Goal: Answer question/provide support: Share knowledge or assist other users

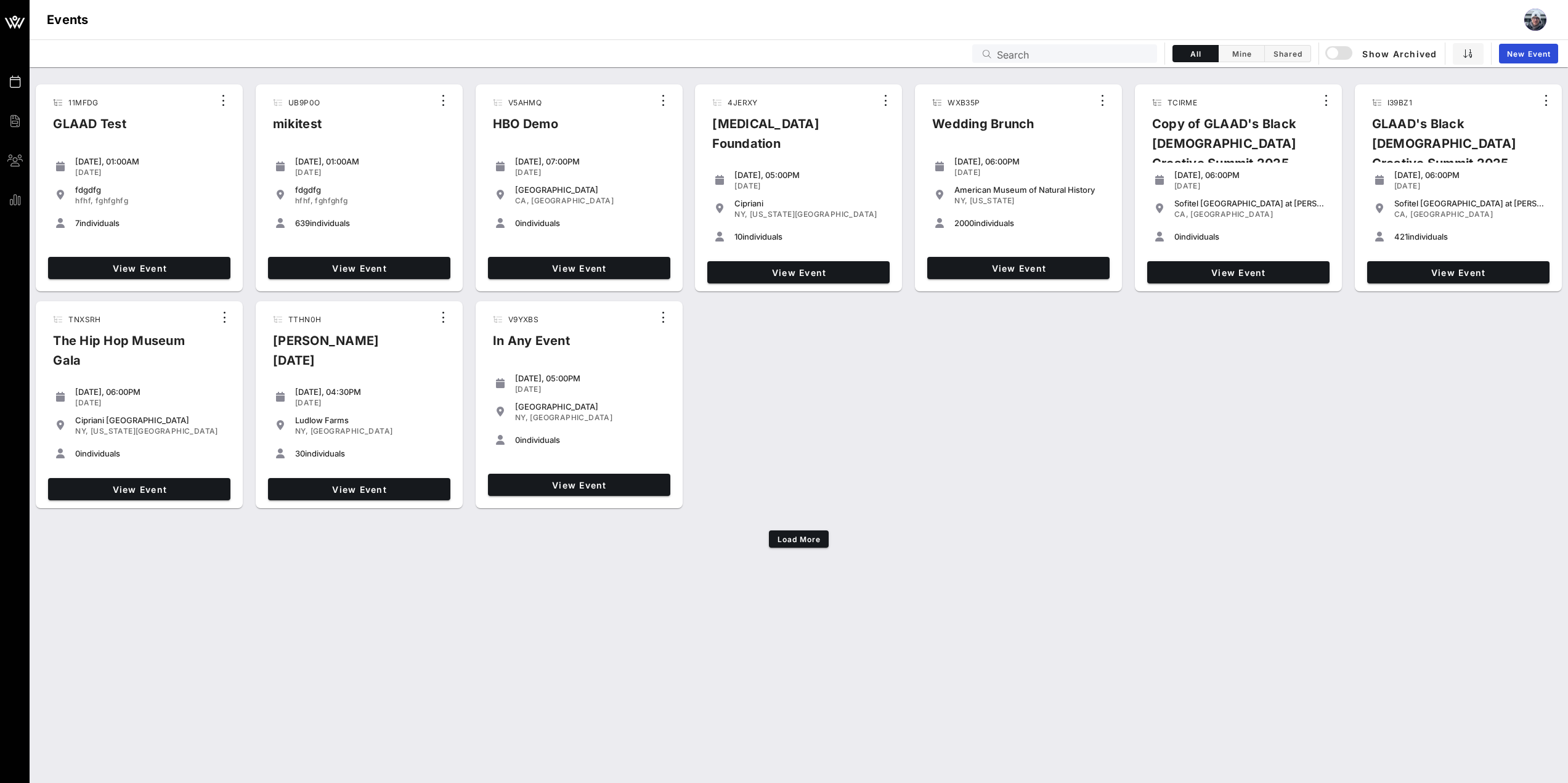
click at [1038, 52] on input "text" at bounding box center [1073, 53] width 153 height 16
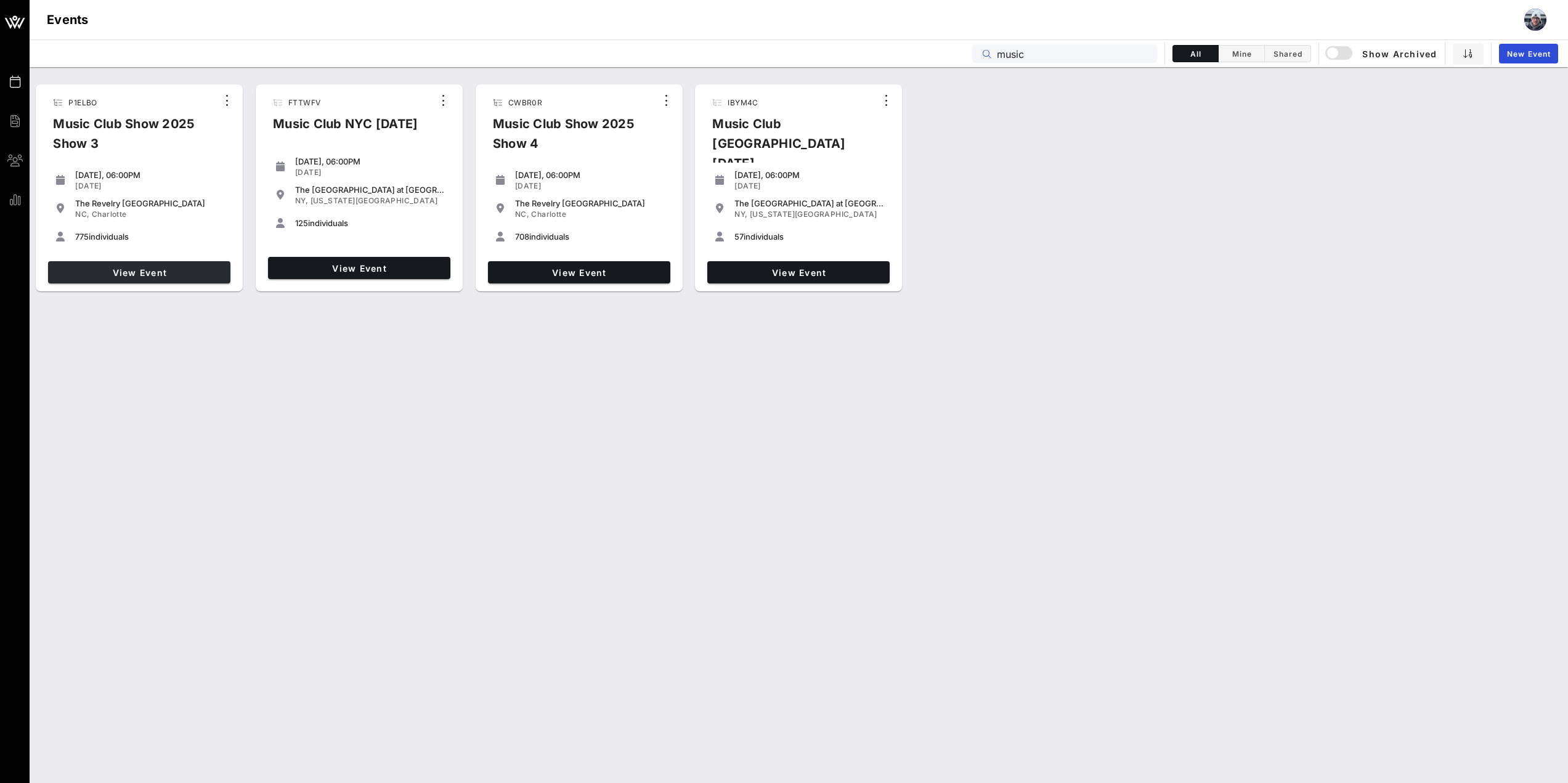
type input "music"
click at [136, 281] on link "View Event" at bounding box center [139, 272] width 183 height 22
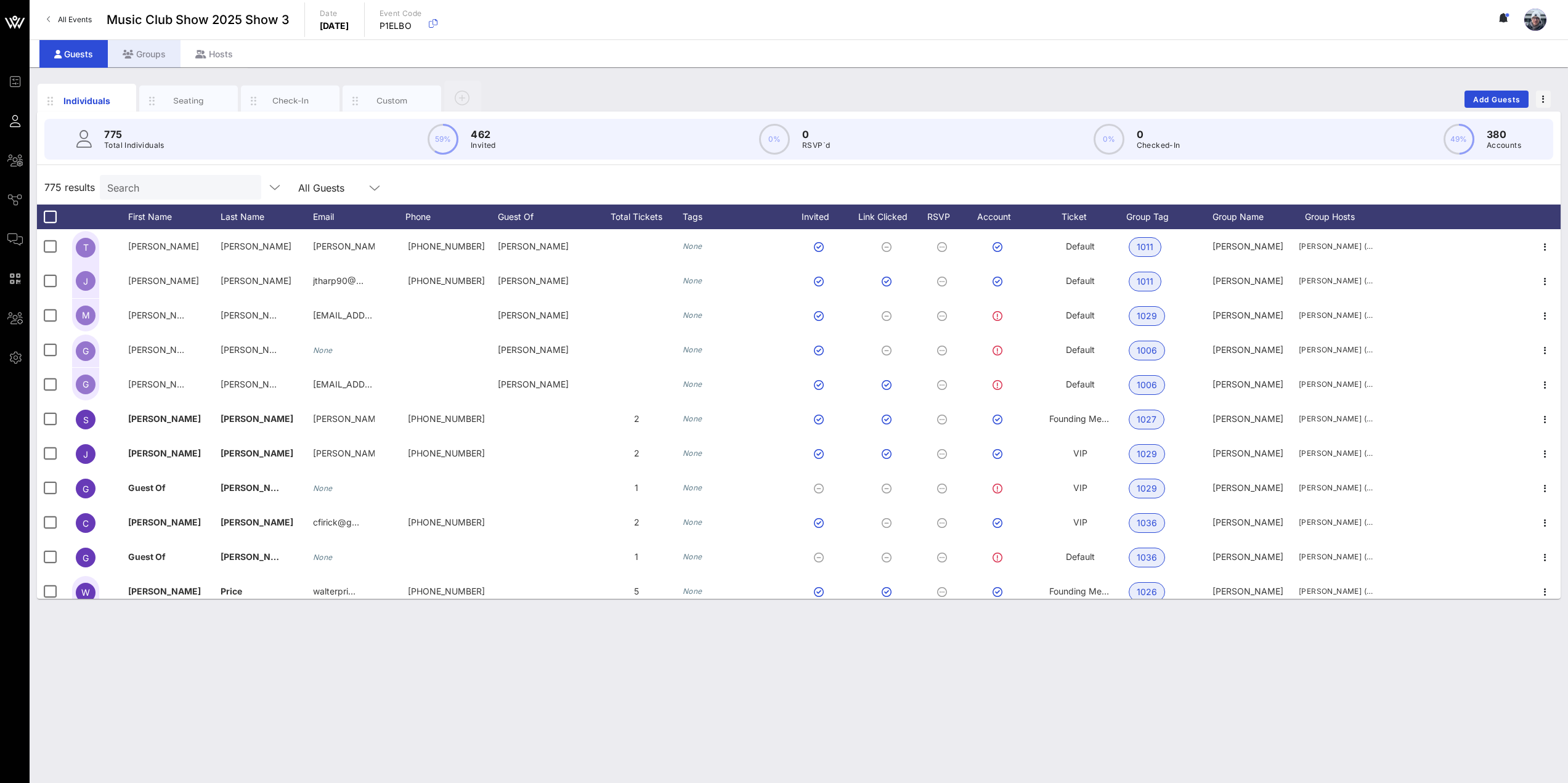
click at [149, 60] on div "Groups" at bounding box center [143, 54] width 73 height 27
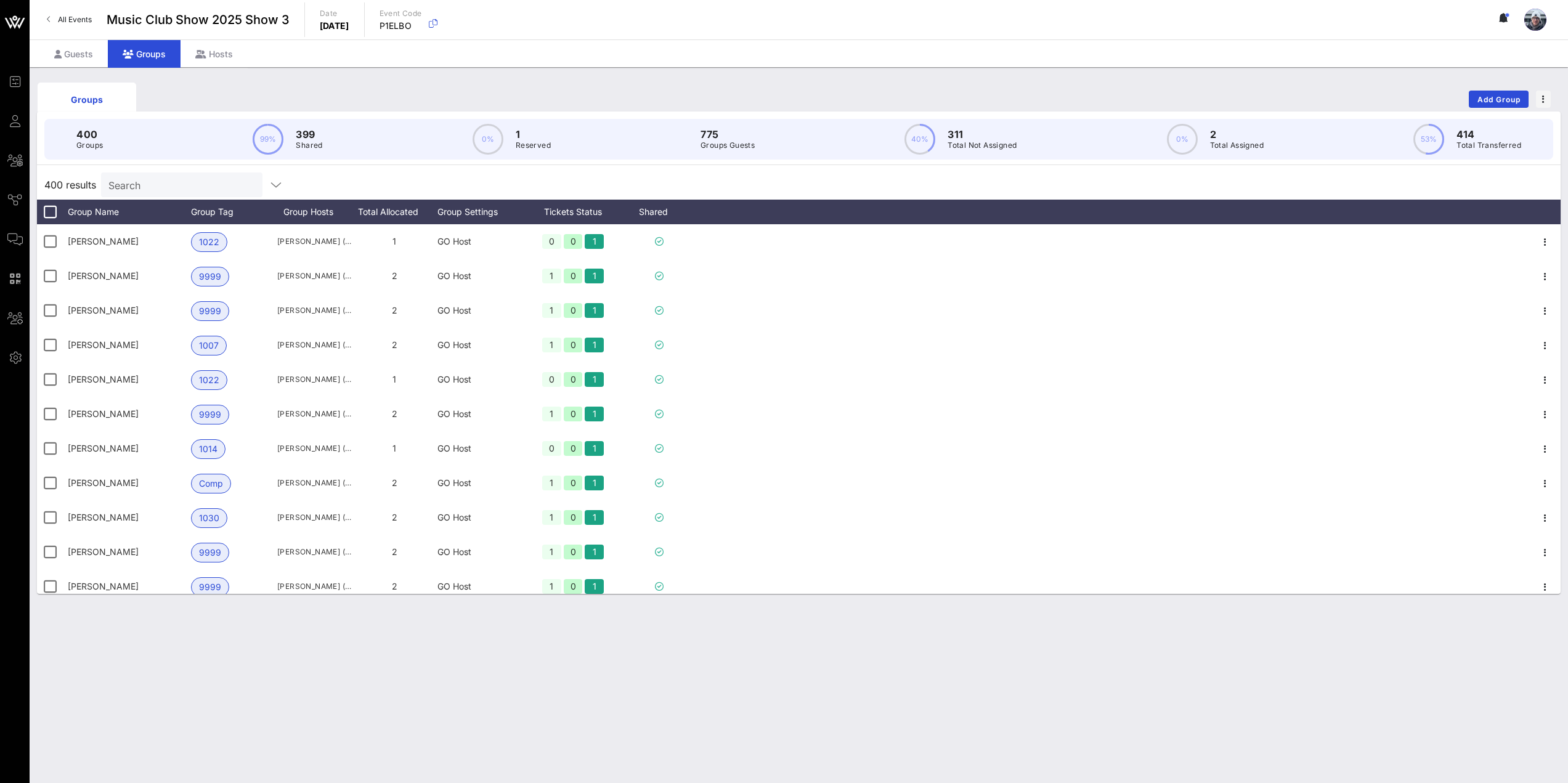
click at [170, 183] on input "Search" at bounding box center [180, 184] width 144 height 16
type input "f"
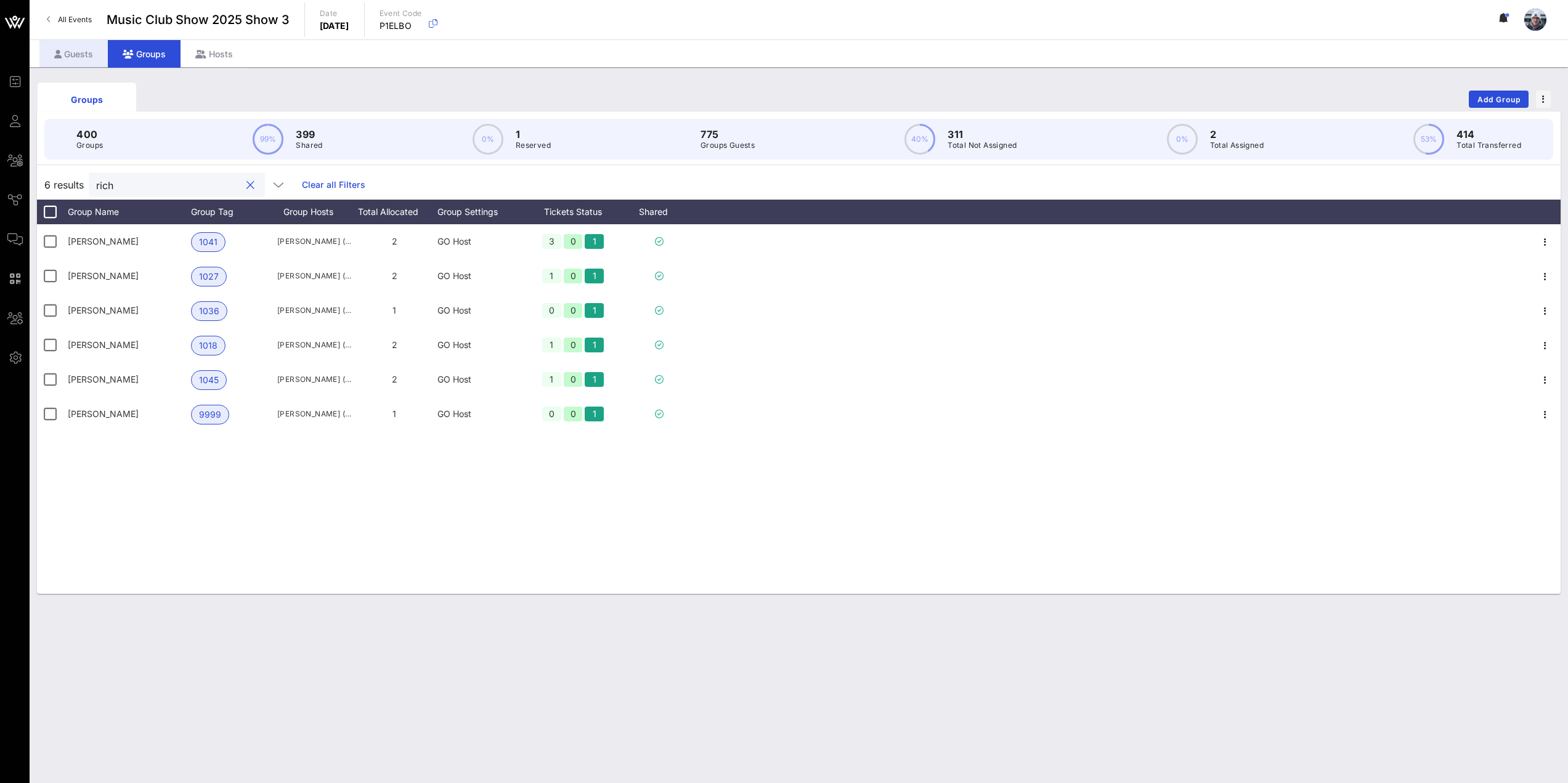
type input "rich"
click at [73, 53] on div "Guests" at bounding box center [73, 54] width 68 height 27
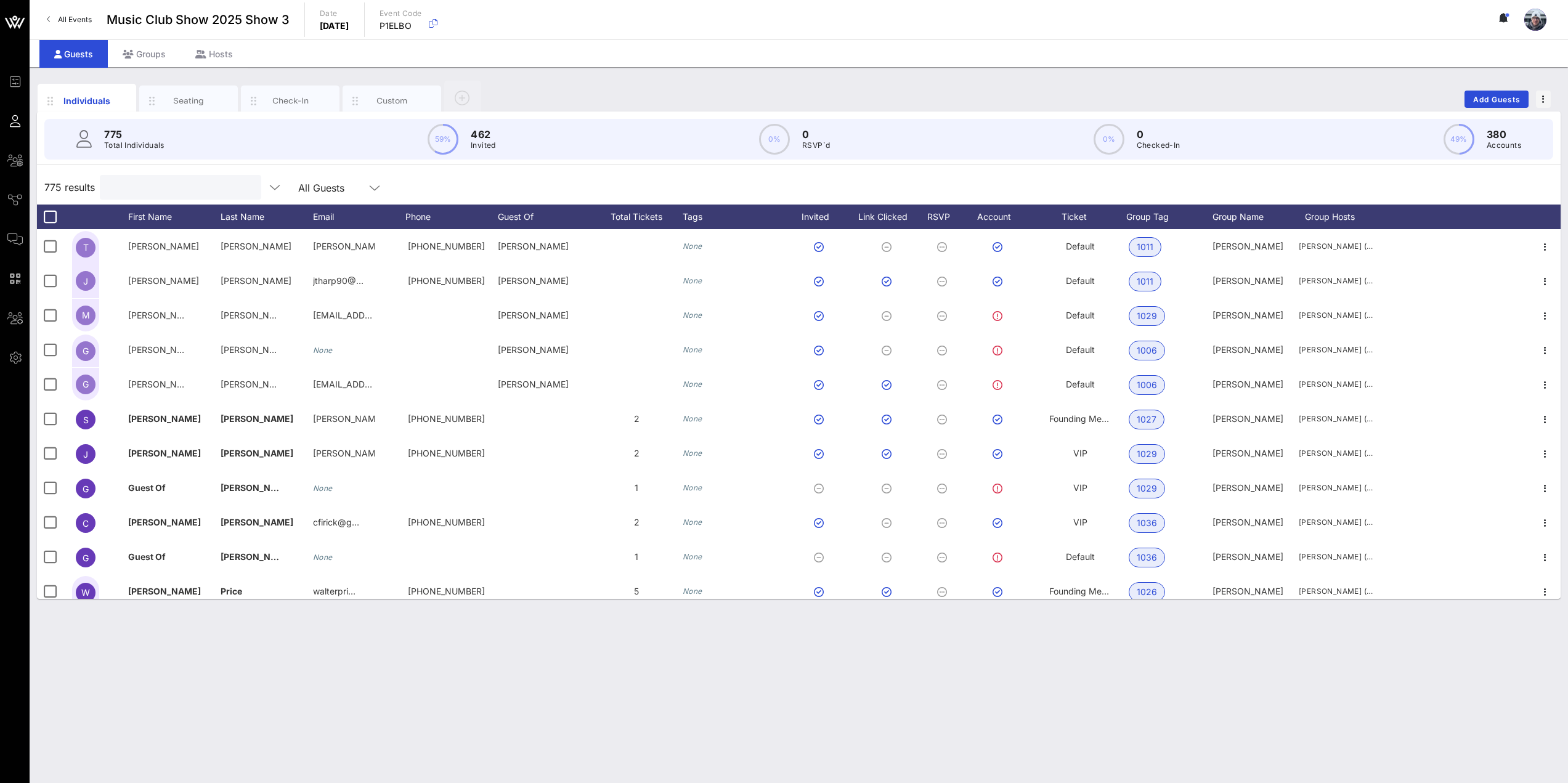
click at [214, 187] on input "text" at bounding box center [179, 187] width 144 height 16
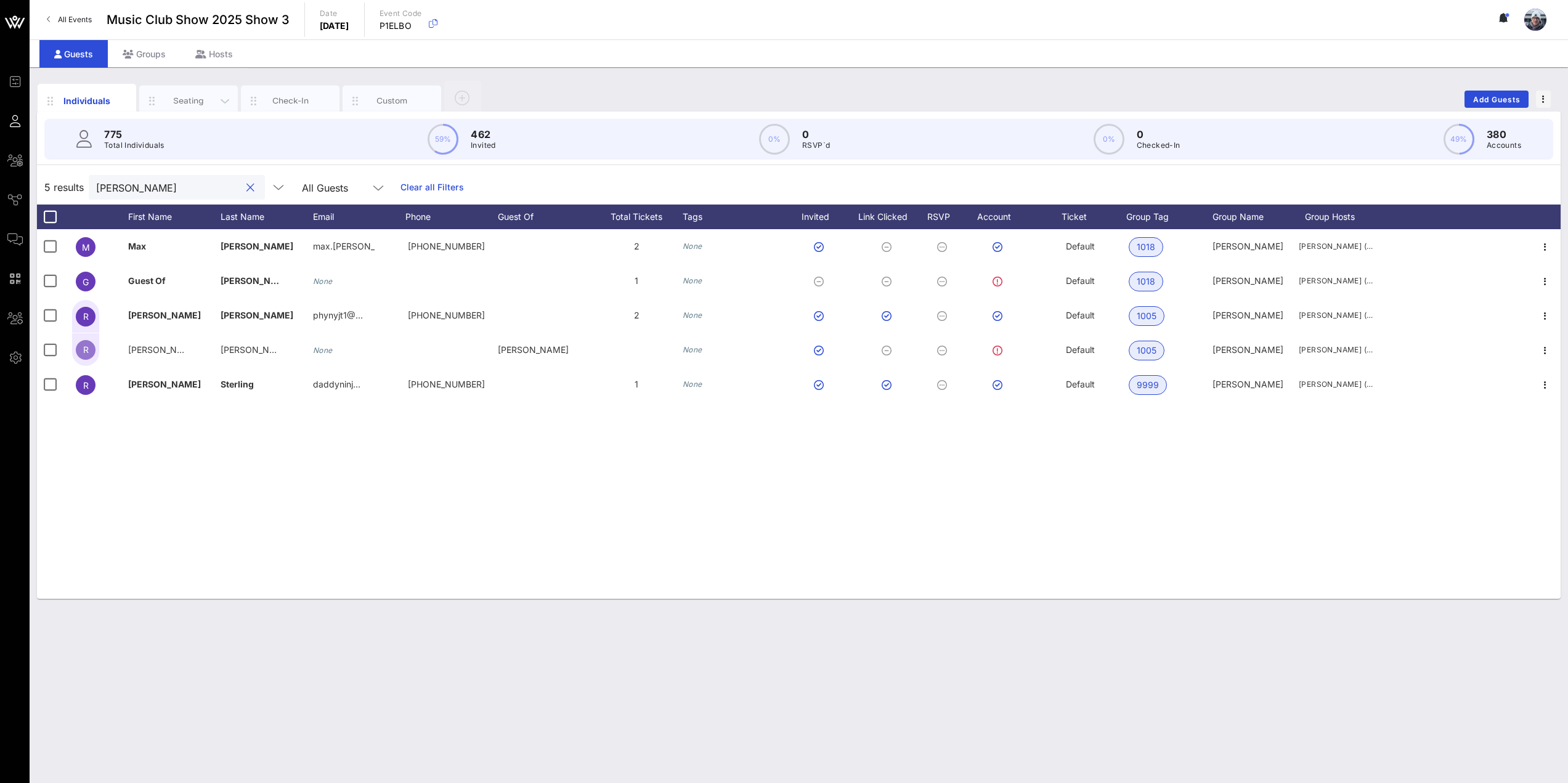
type input "[PERSON_NAME]"
click at [185, 106] on div "Seating" at bounding box center [189, 101] width 55 height 12
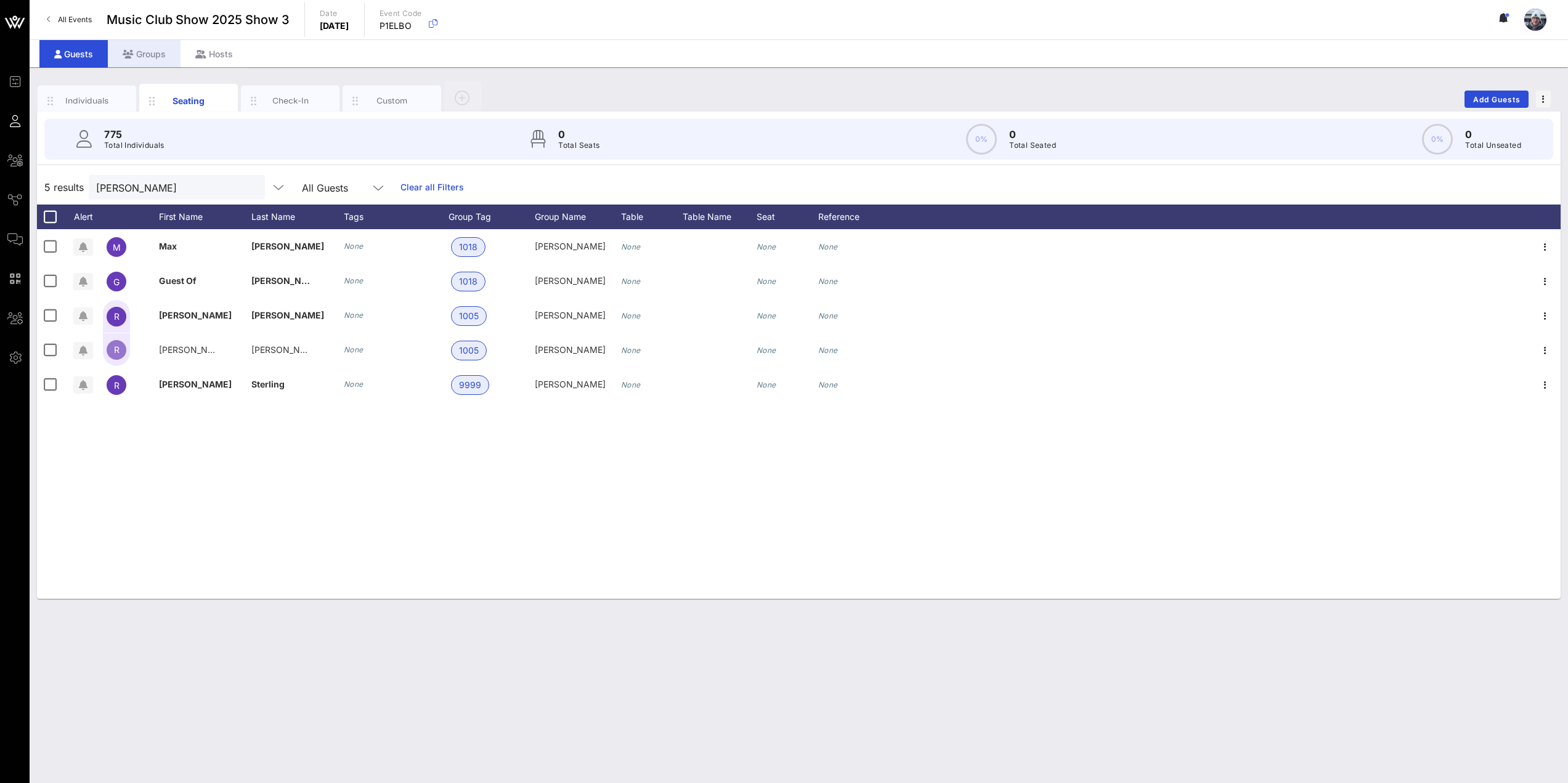
click at [155, 49] on div "Groups" at bounding box center [143, 54] width 73 height 27
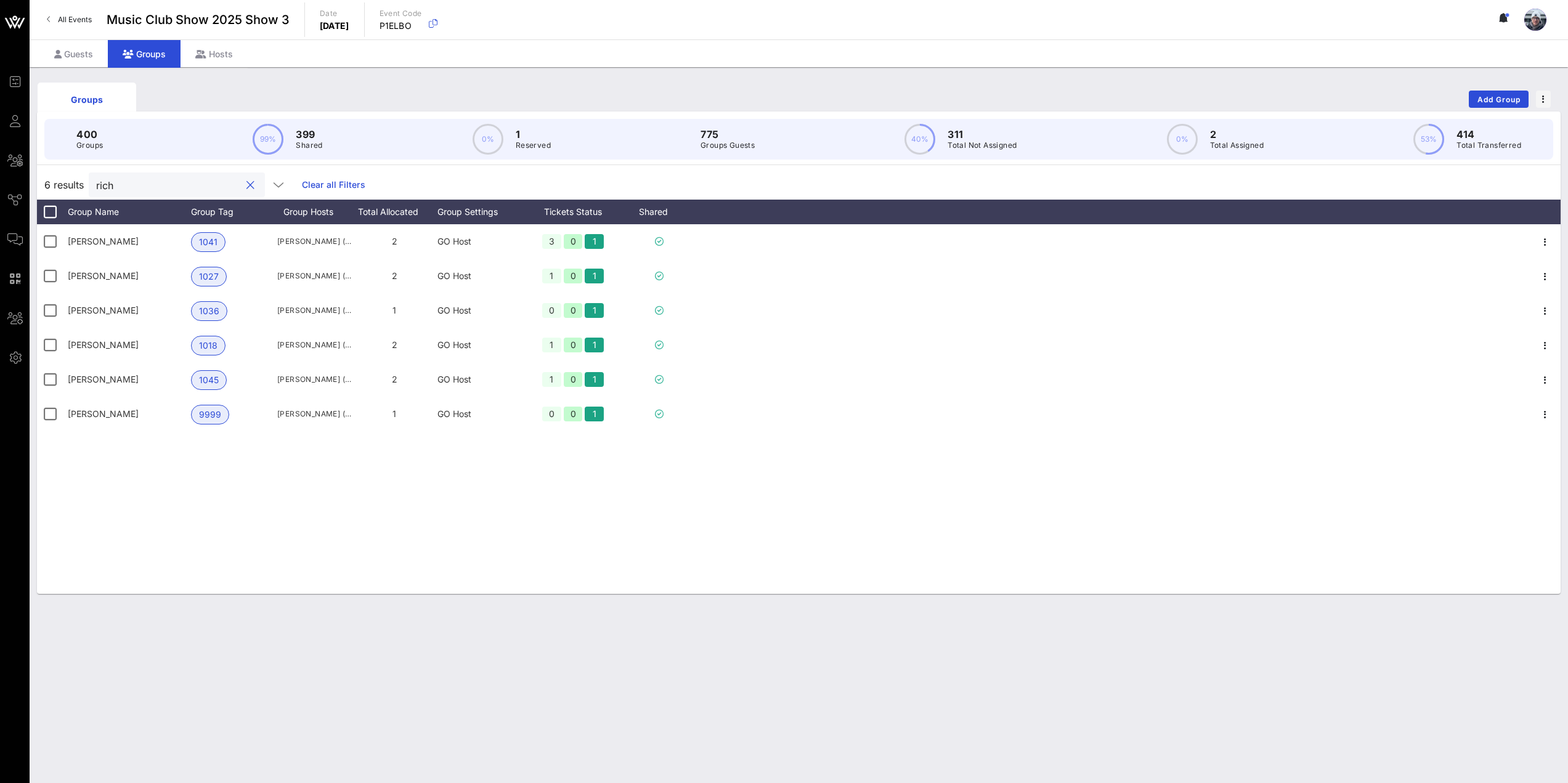
drag, startPoint x: 145, startPoint y: 182, endPoint x: 47, endPoint y: 184, distance: 98.0
click at [47, 184] on div "6 results rich Clear all Filters" at bounding box center [799, 184] width 1524 height 30
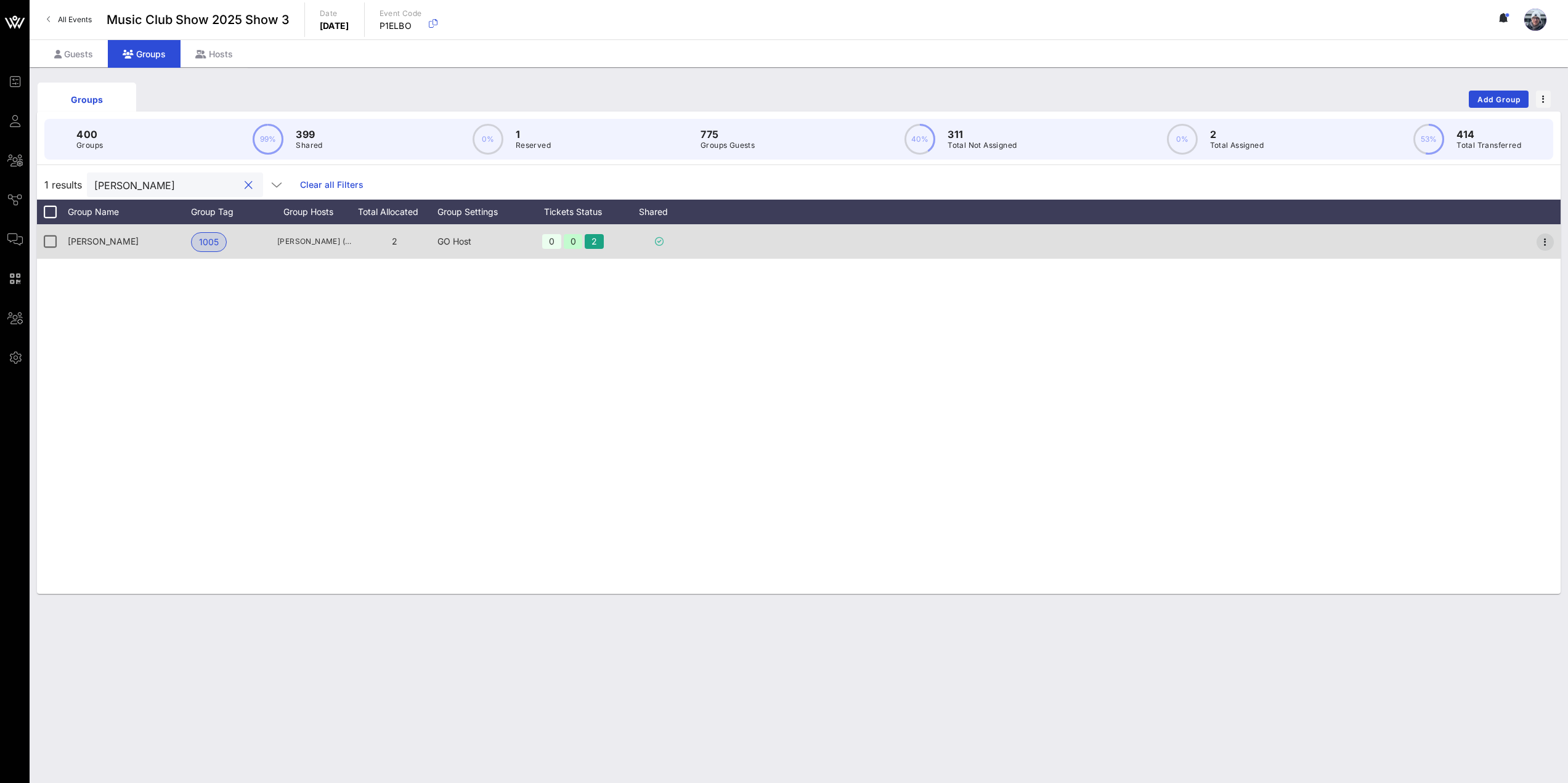
type input "[PERSON_NAME]"
click at [1543, 242] on icon "button" at bounding box center [1544, 242] width 15 height 15
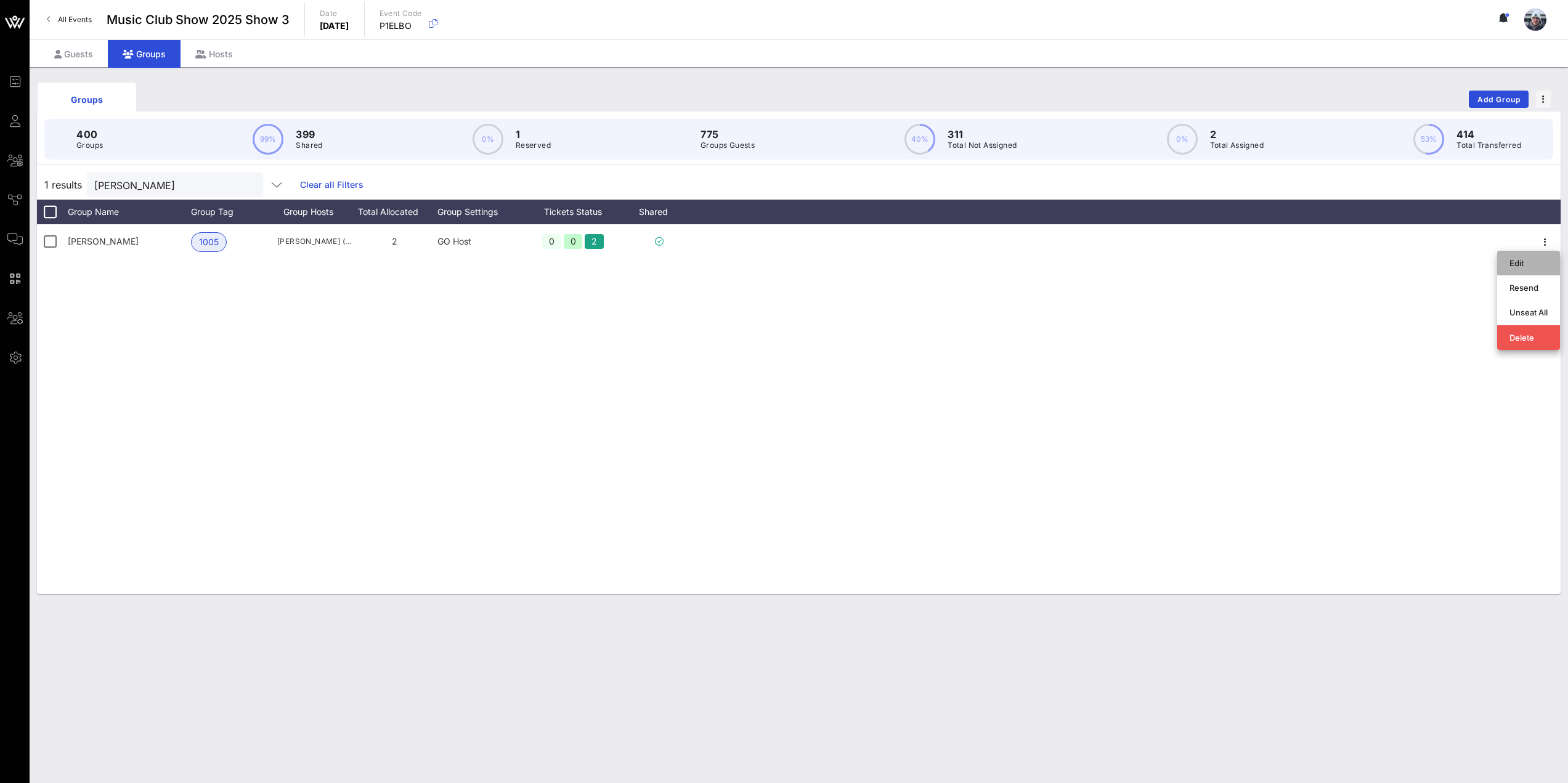
click at [1536, 266] on div "Edit" at bounding box center [1528, 263] width 38 height 10
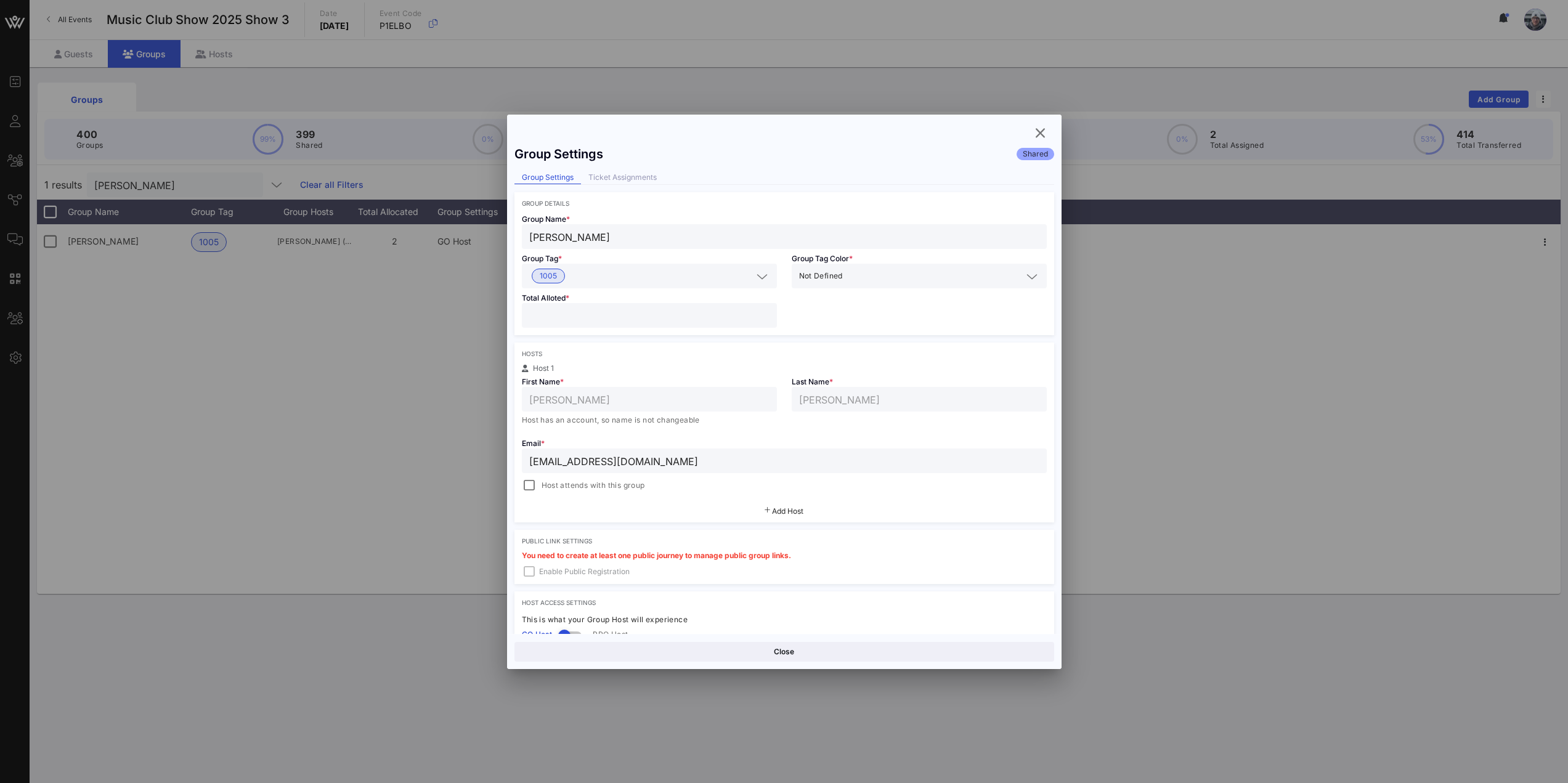
drag, startPoint x: 649, startPoint y: 461, endPoint x: 505, endPoint y: 452, distance: 144.3
click at [505, 452] on div "Event Builder Guests All Groups Journeys Comms QR Scanner Team Settings Music C…" at bounding box center [784, 391] width 1568 height 783
click at [1033, 135] on icon "button" at bounding box center [1040, 132] width 15 height 15
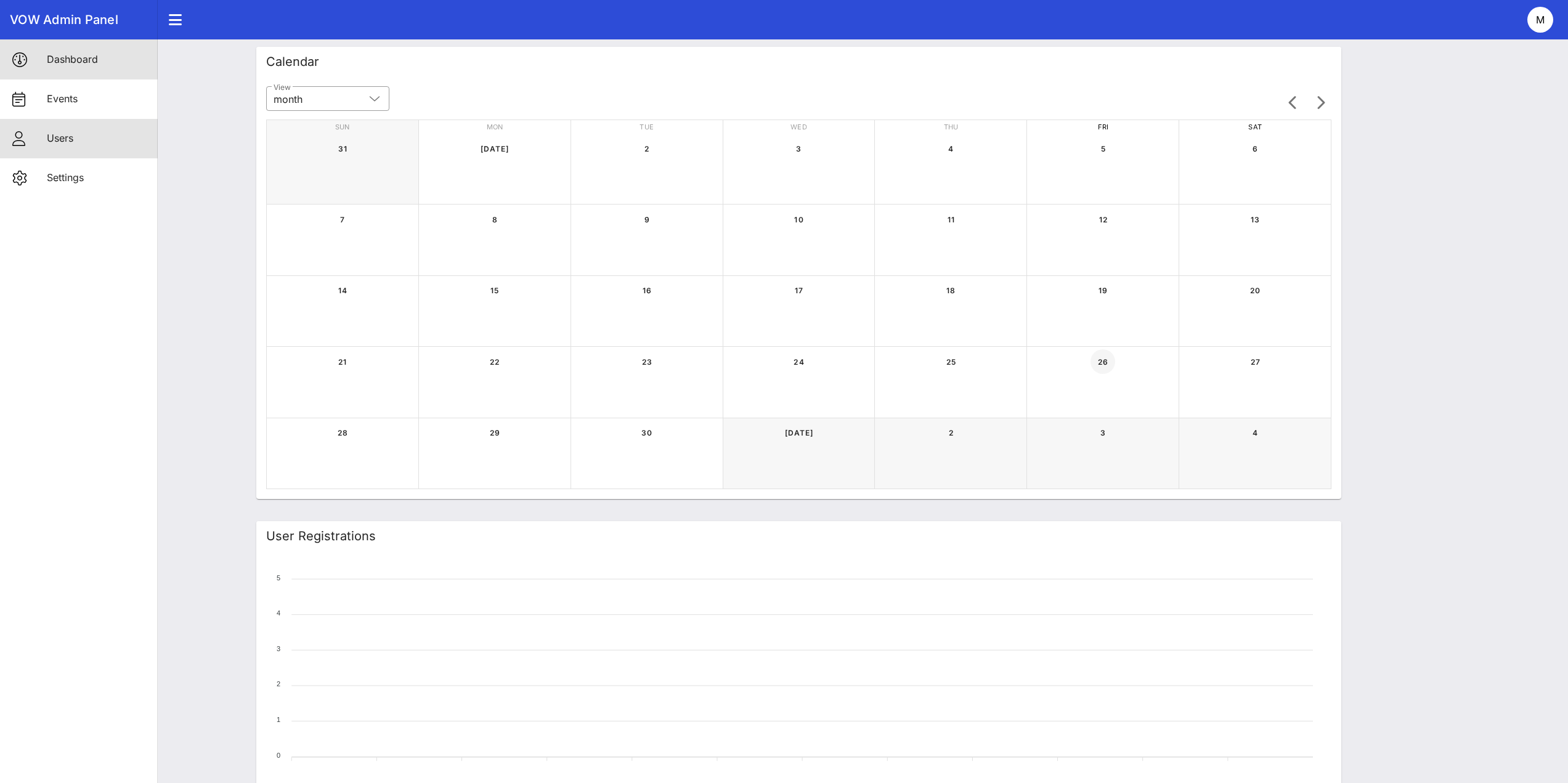
click at [58, 148] on div "Users" at bounding box center [97, 137] width 101 height 26
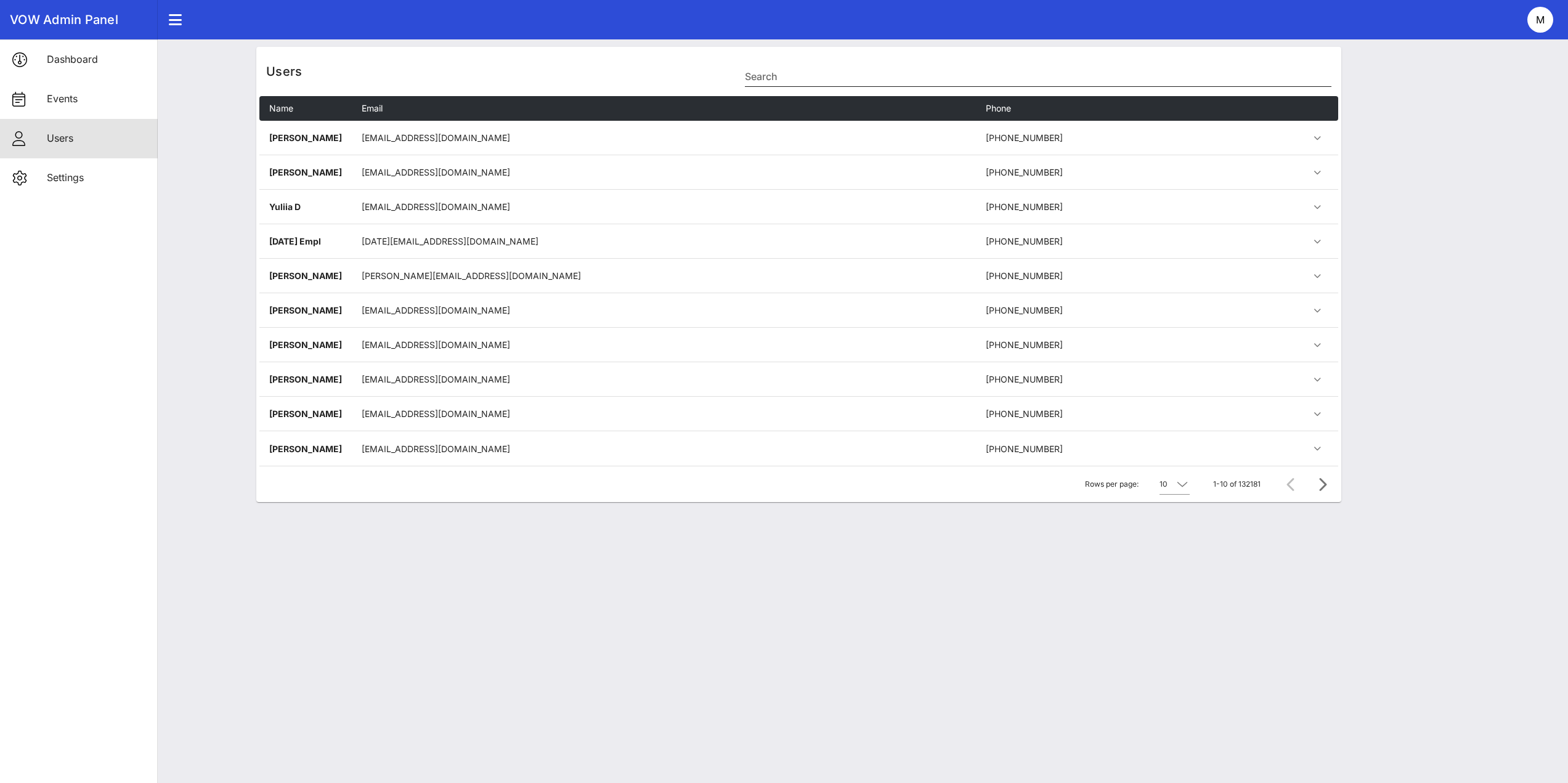
click at [872, 65] on div "Search" at bounding box center [1038, 73] width 587 height 27
click at [867, 77] on input "Search" at bounding box center [1038, 76] width 587 height 20
paste input "[EMAIL_ADDRESS][DOMAIN_NAME]"
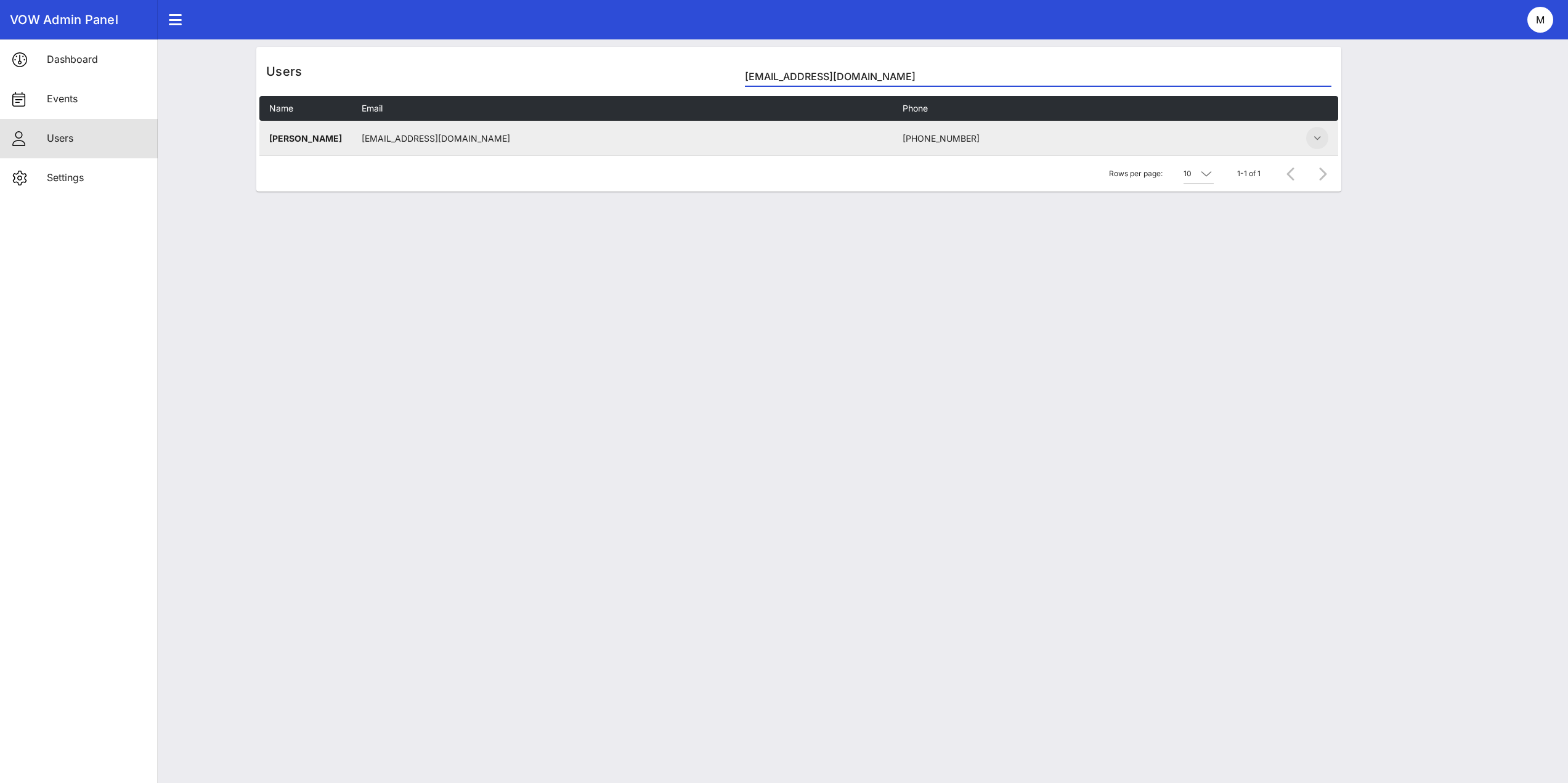
type input "[EMAIL_ADDRESS][DOMAIN_NAME]"
click at [1308, 140] on span "button" at bounding box center [1317, 137] width 22 height 15
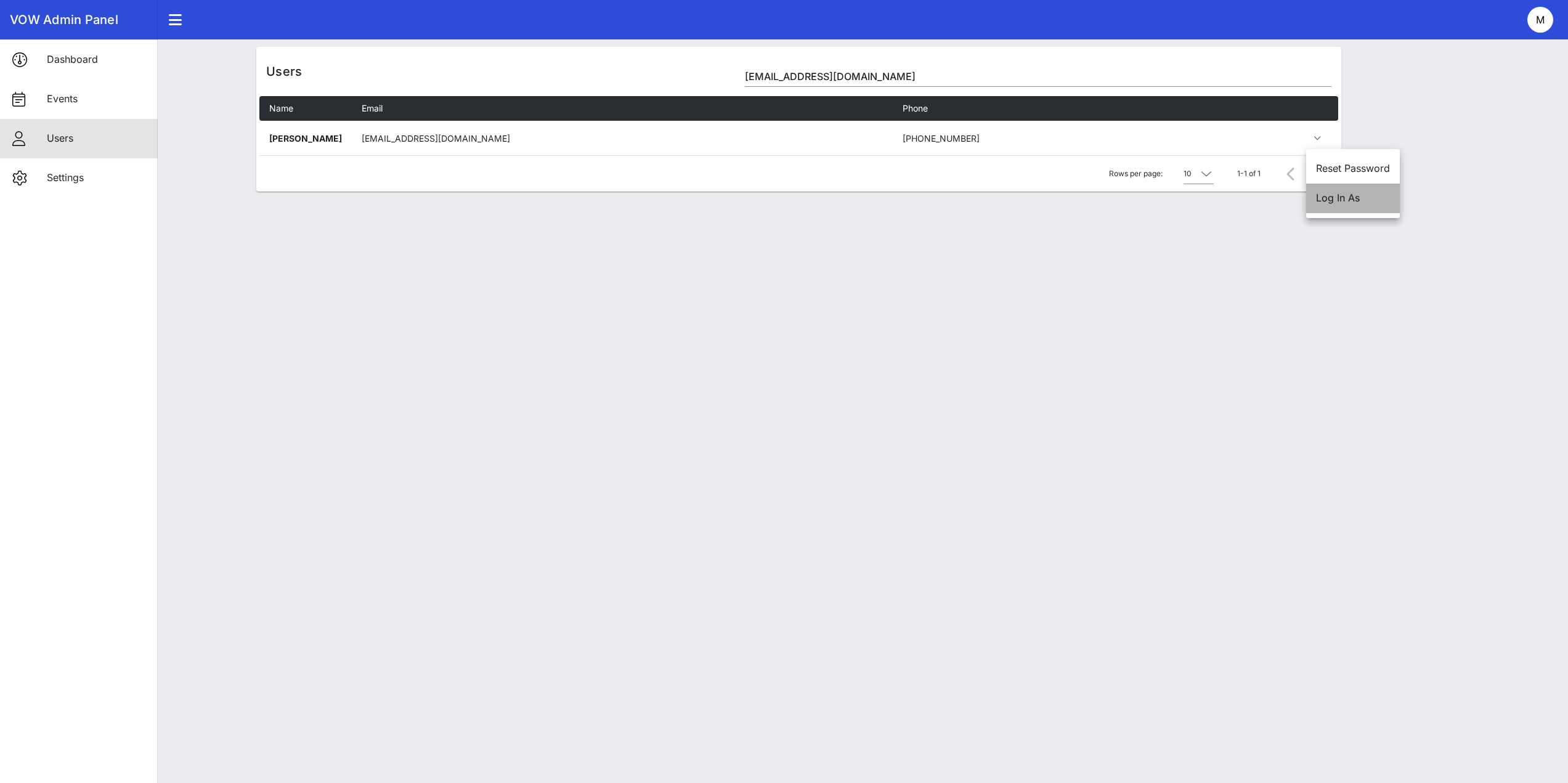
click at [1330, 196] on div "Log In As" at bounding box center [1353, 198] width 74 height 12
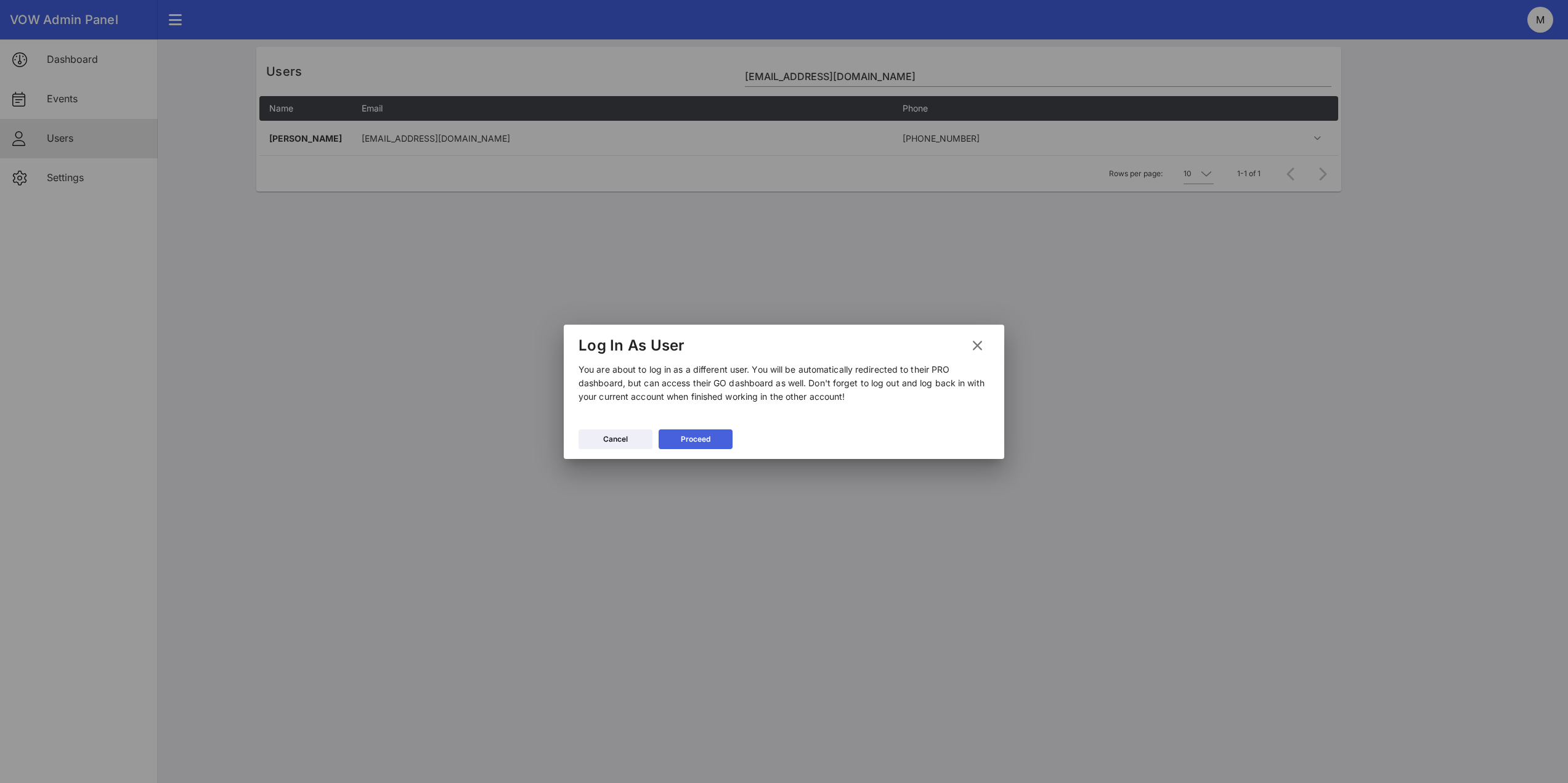
click at [720, 434] on button "Proceed" at bounding box center [695, 439] width 74 height 20
